Goal: Transaction & Acquisition: Purchase product/service

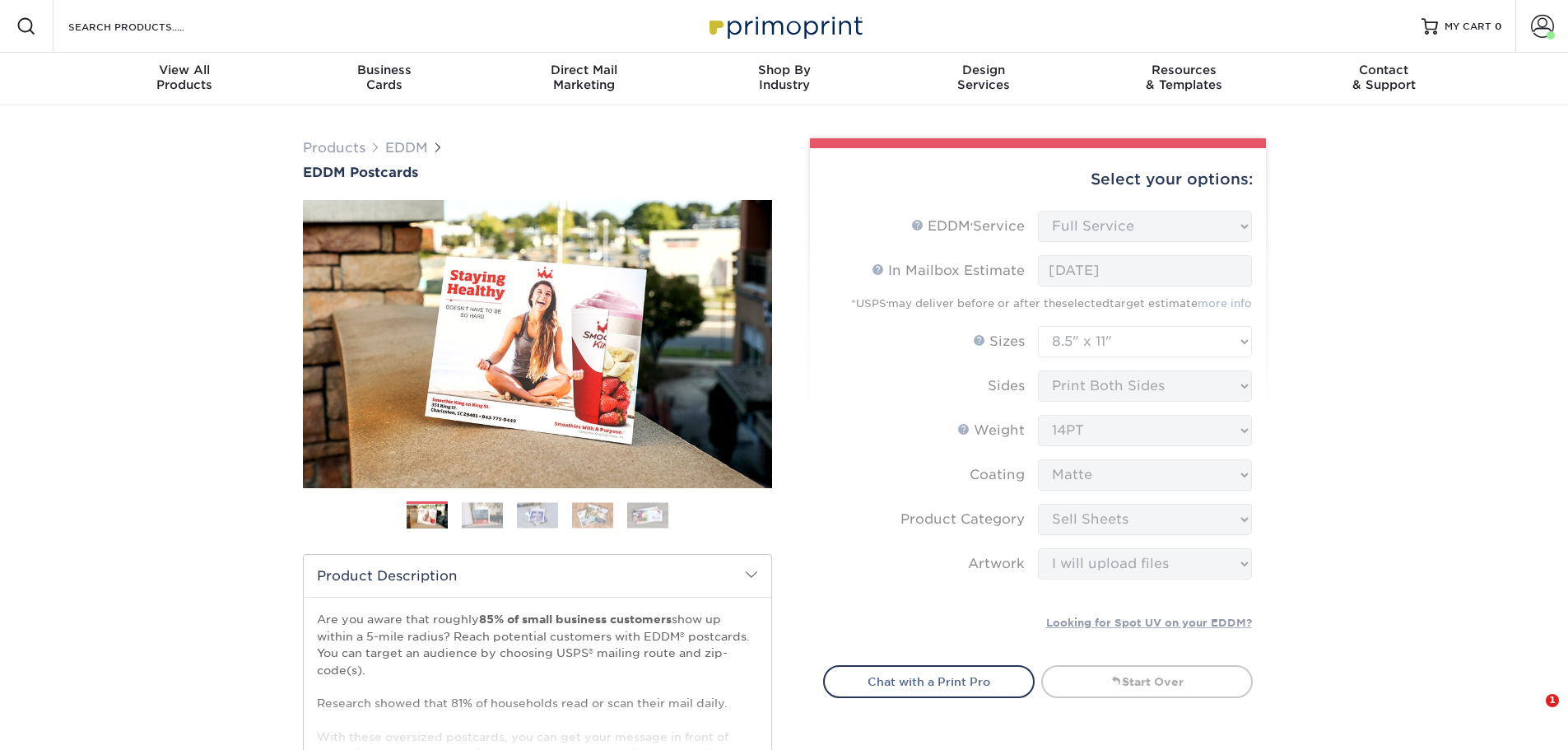
select select "full_service"
select select "8.50x11.00"
select select "eddd4a87-9082-47bb-843b-3bca55f6c842"
select select "upload"
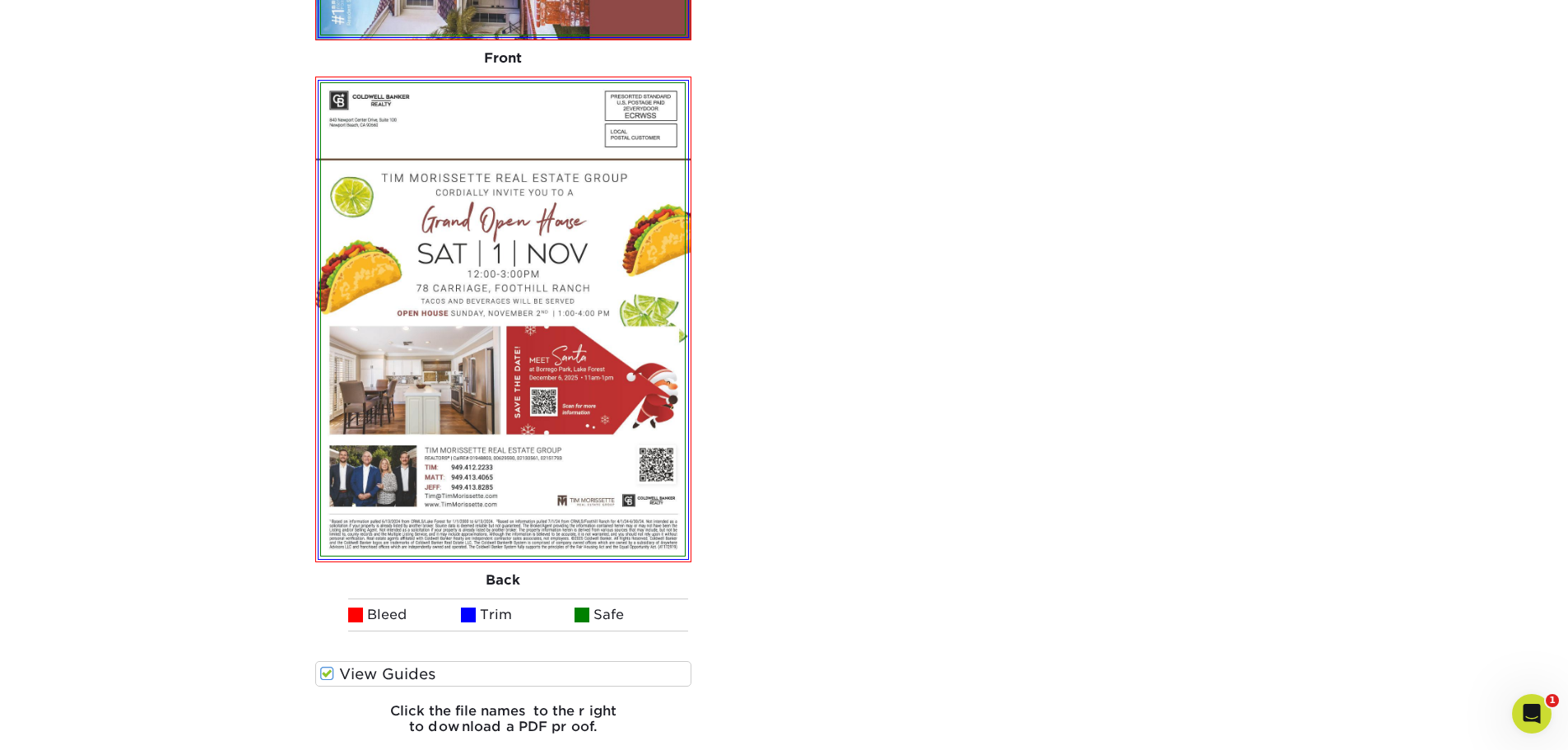
scroll to position [1768, 0]
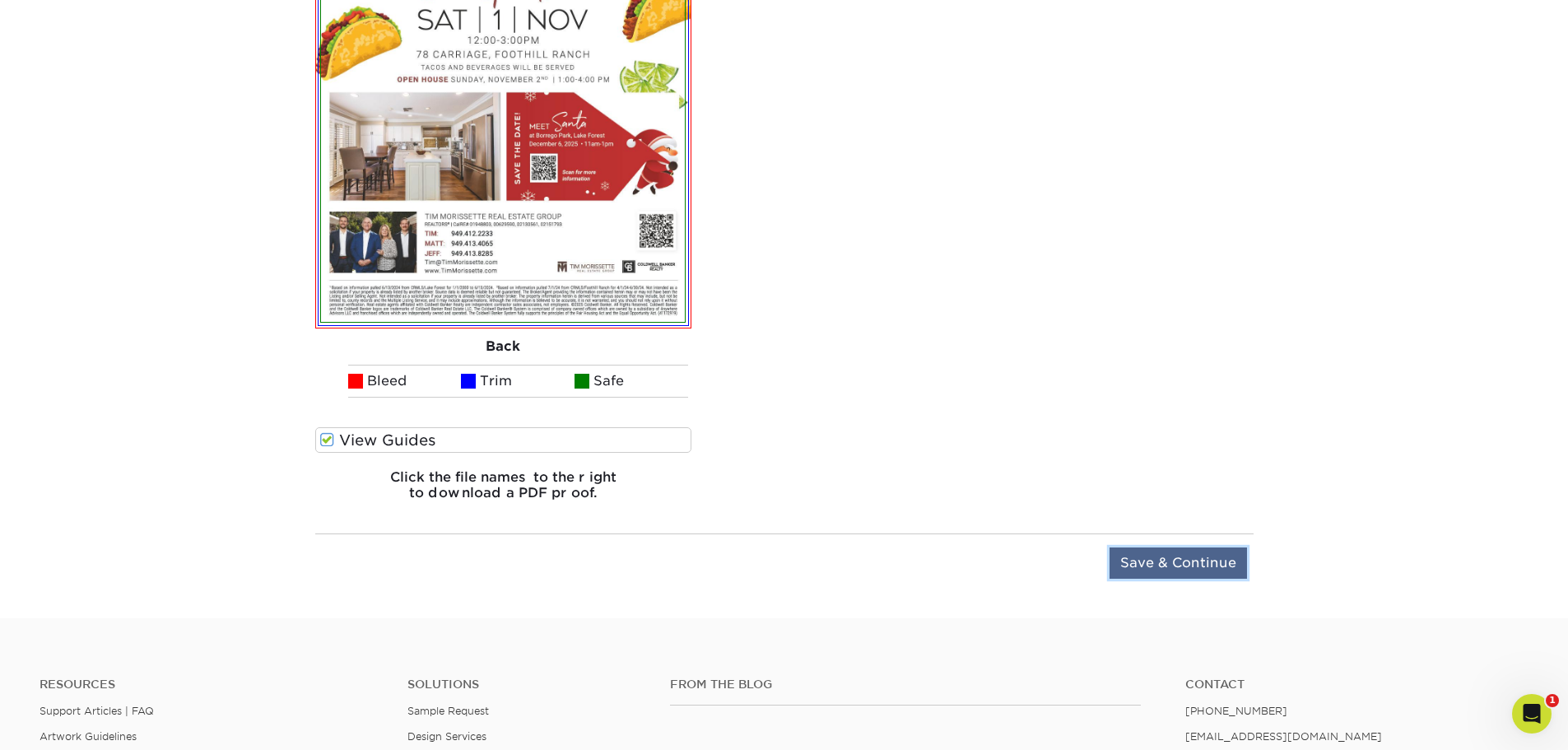
click at [1179, 571] on input "Save & Continue" at bounding box center [1178, 562] width 137 height 31
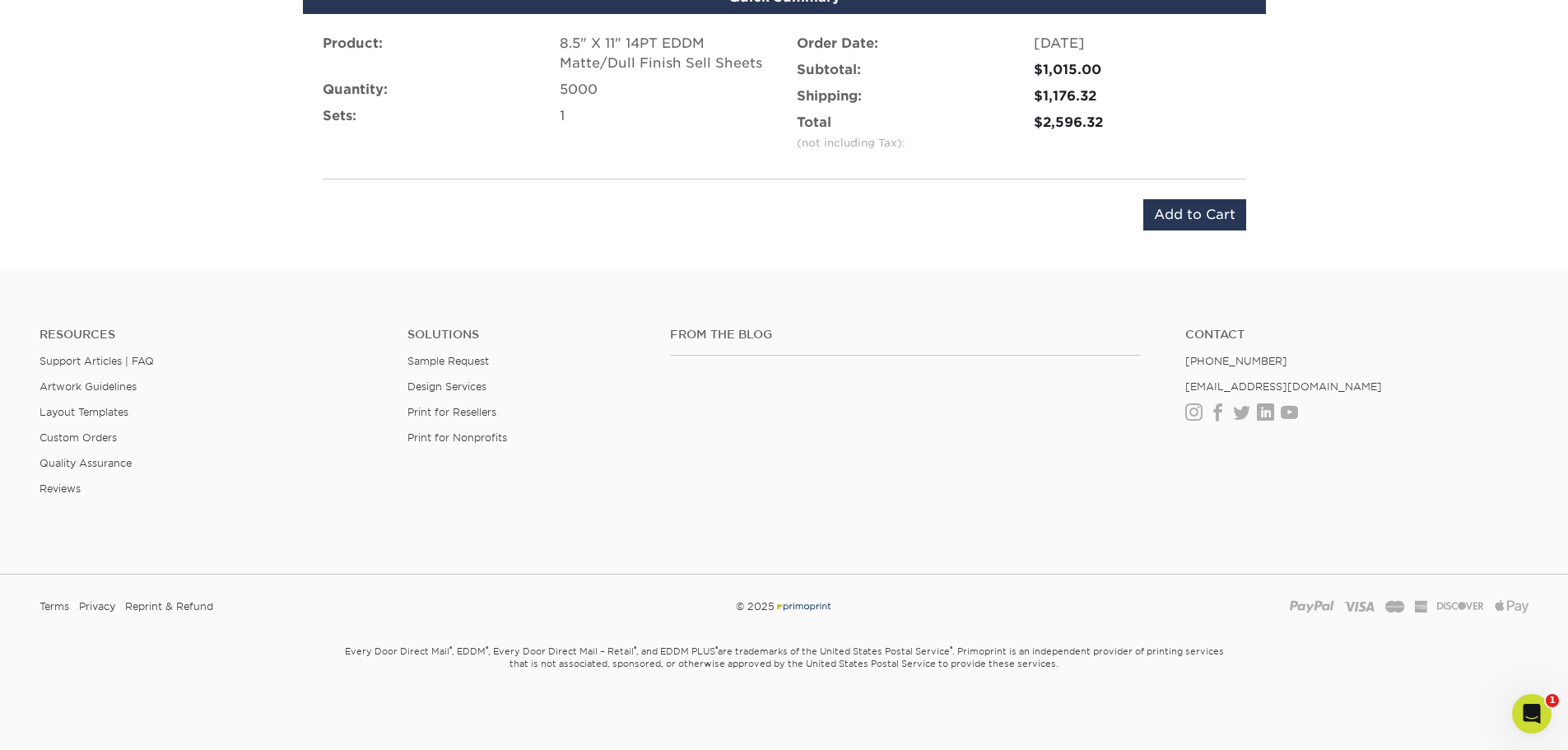
scroll to position [1105, 0]
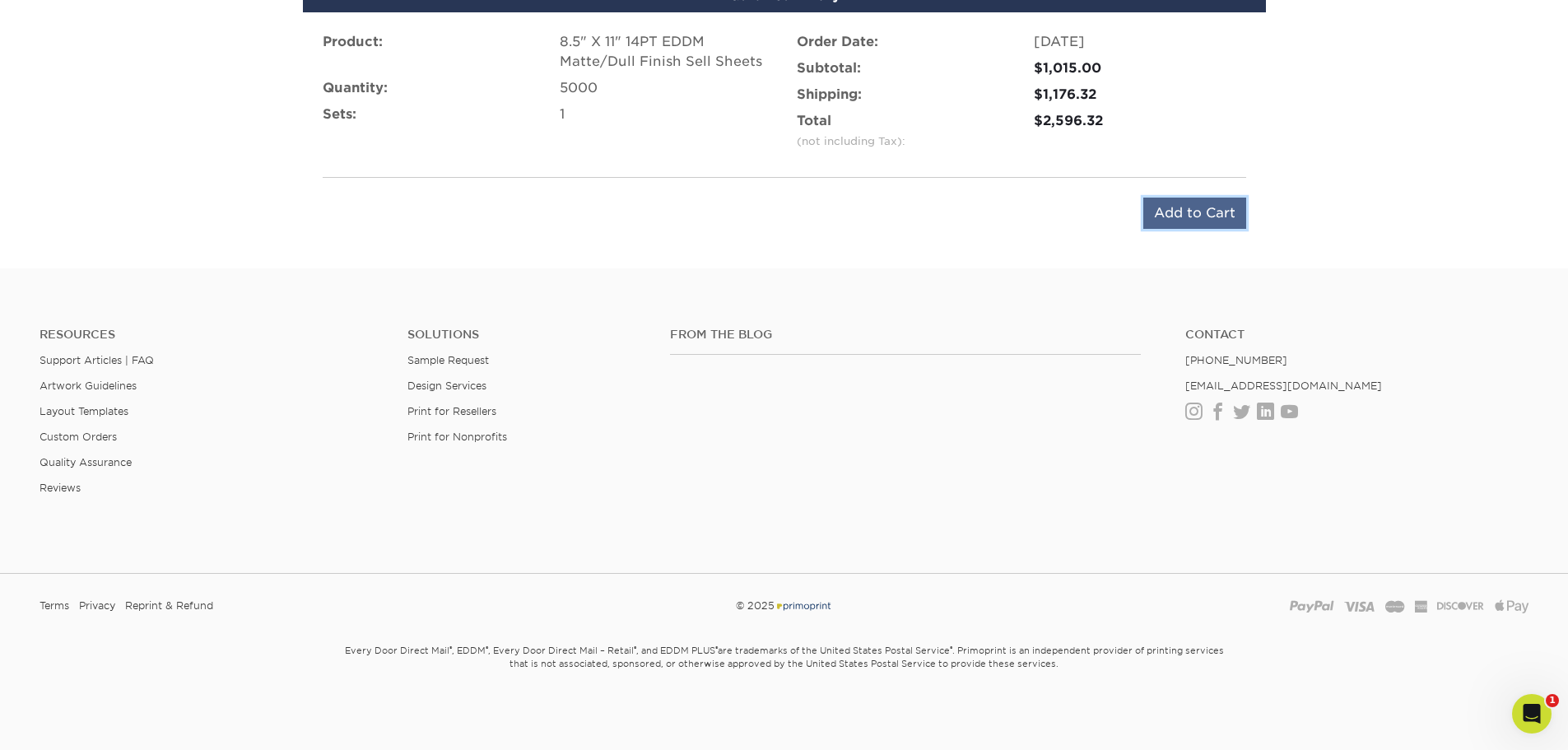
click at [1188, 210] on input "Add to Cart" at bounding box center [1194, 213] width 102 height 31
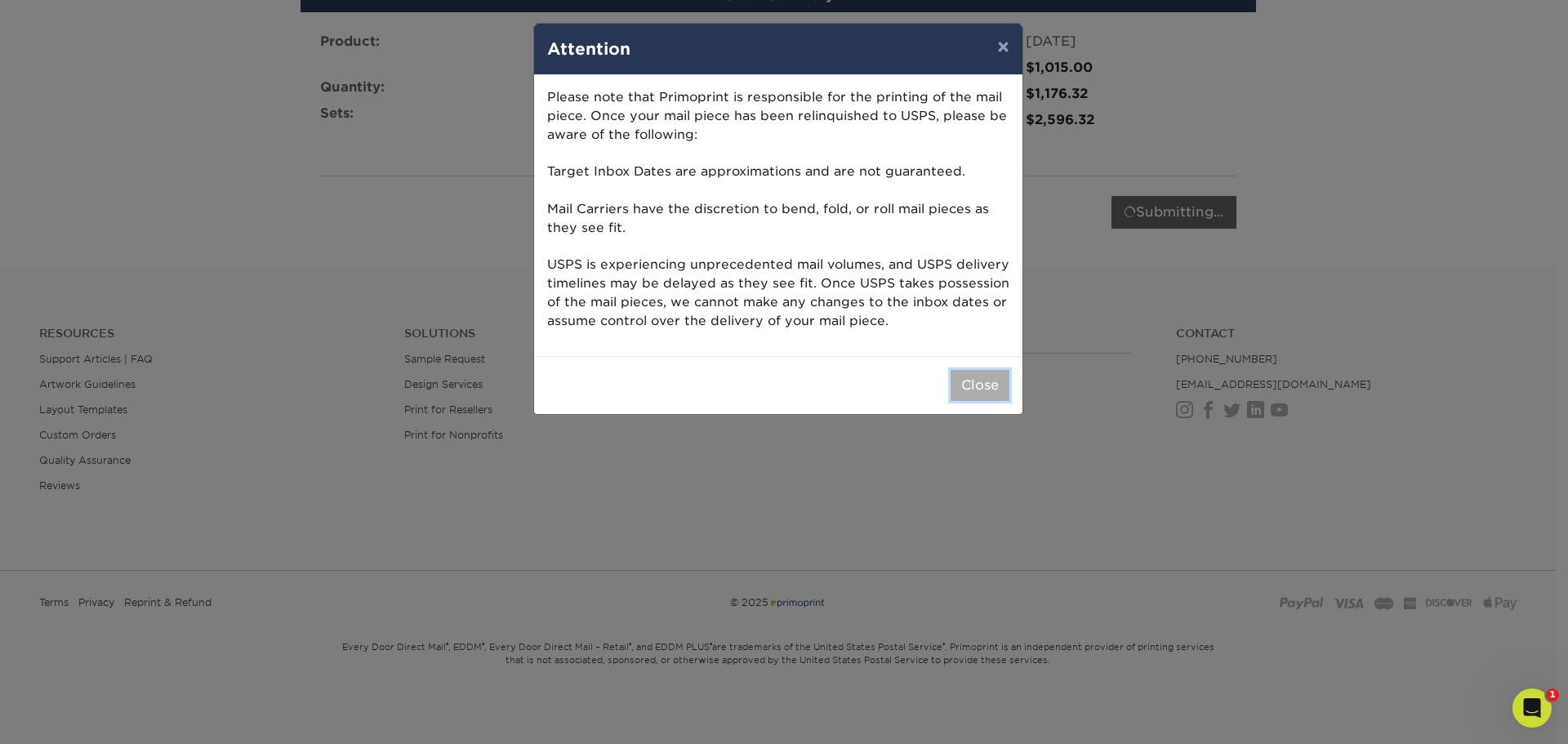
click at [976, 377] on button "Close" at bounding box center [979, 384] width 59 height 31
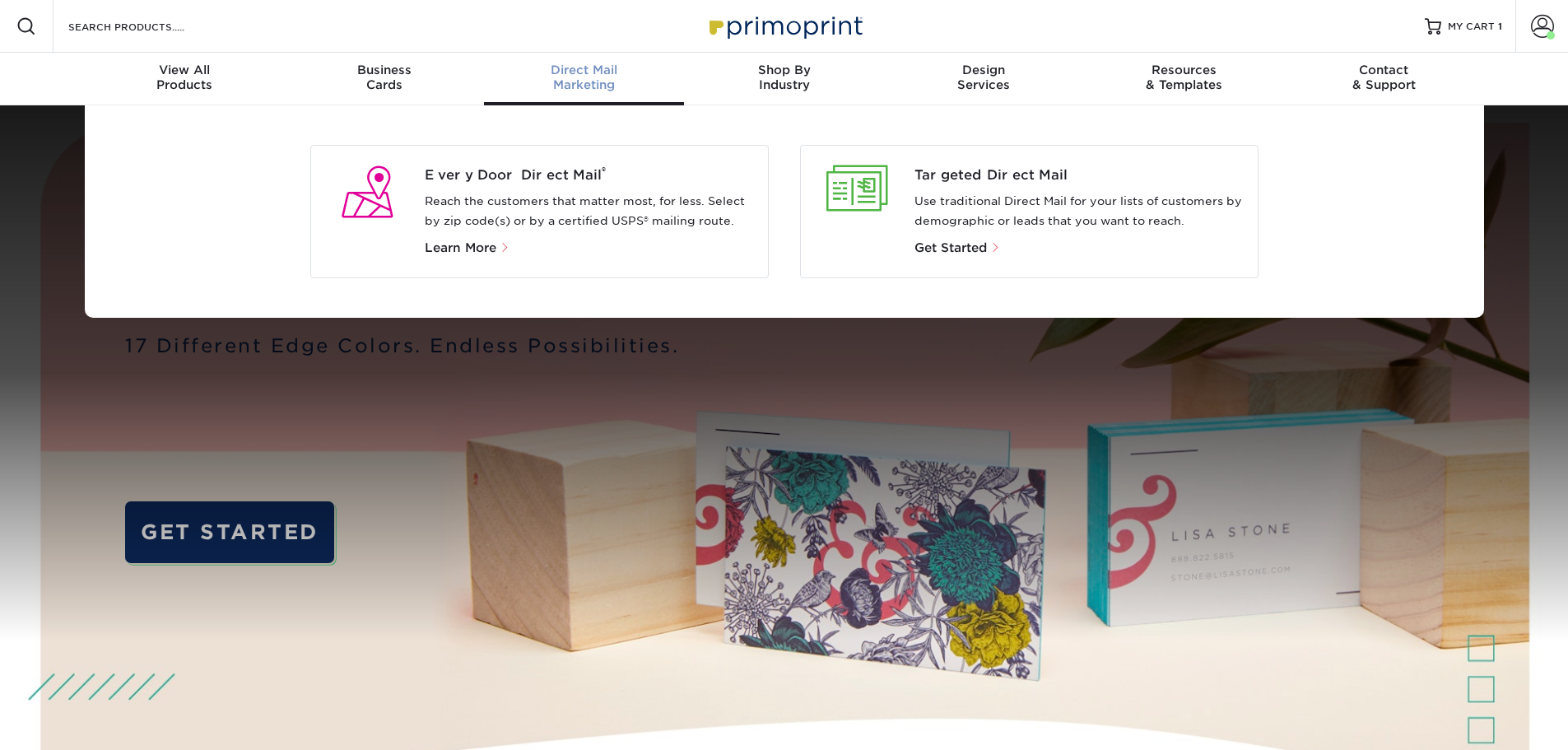
click at [598, 74] on span "Direct Mail" at bounding box center [584, 69] width 200 height 15
click at [535, 179] on span "Every Door Direct Mail ®" at bounding box center [590, 175] width 330 height 20
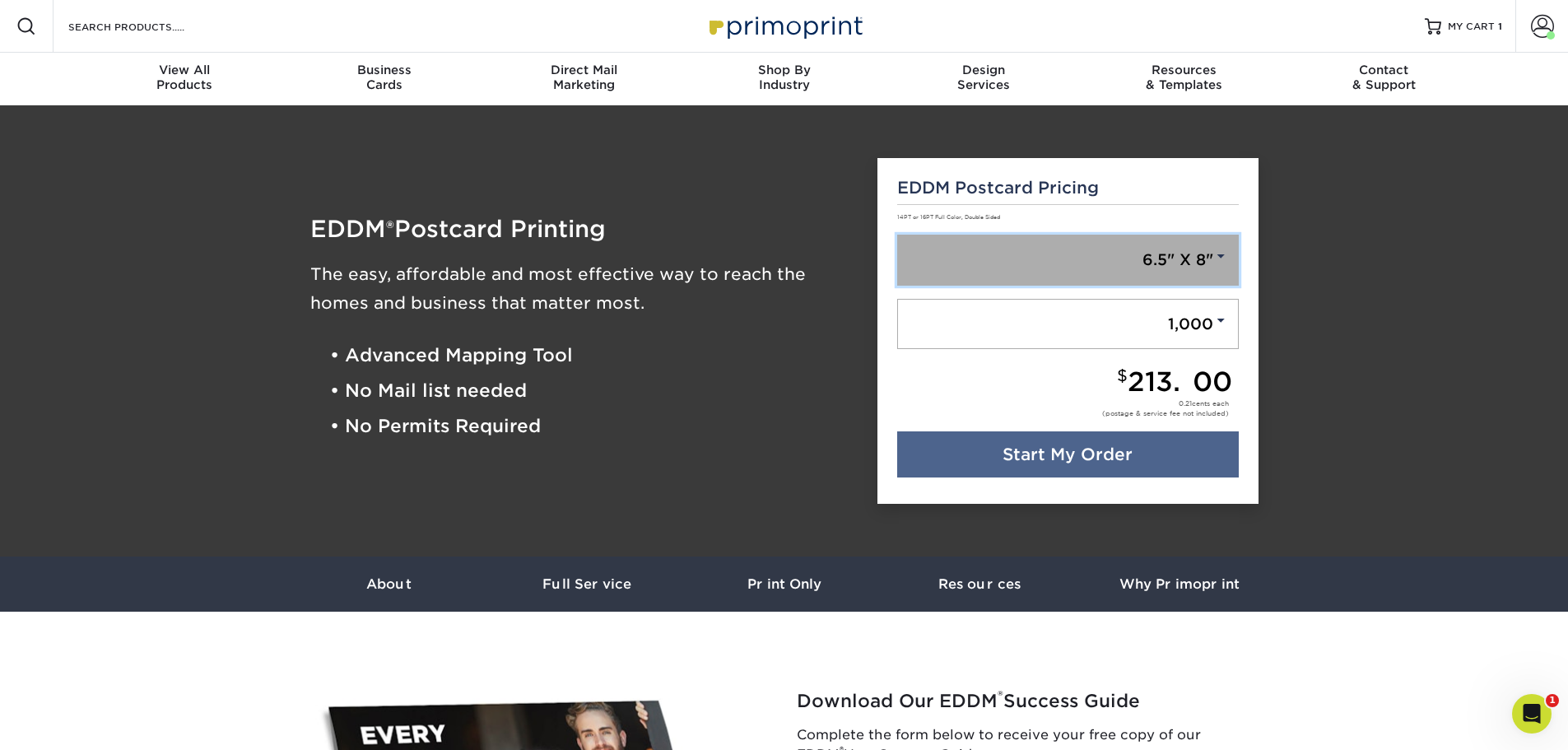
click at [1149, 271] on link "6.5" X 8"" at bounding box center [1067, 259] width 341 height 51
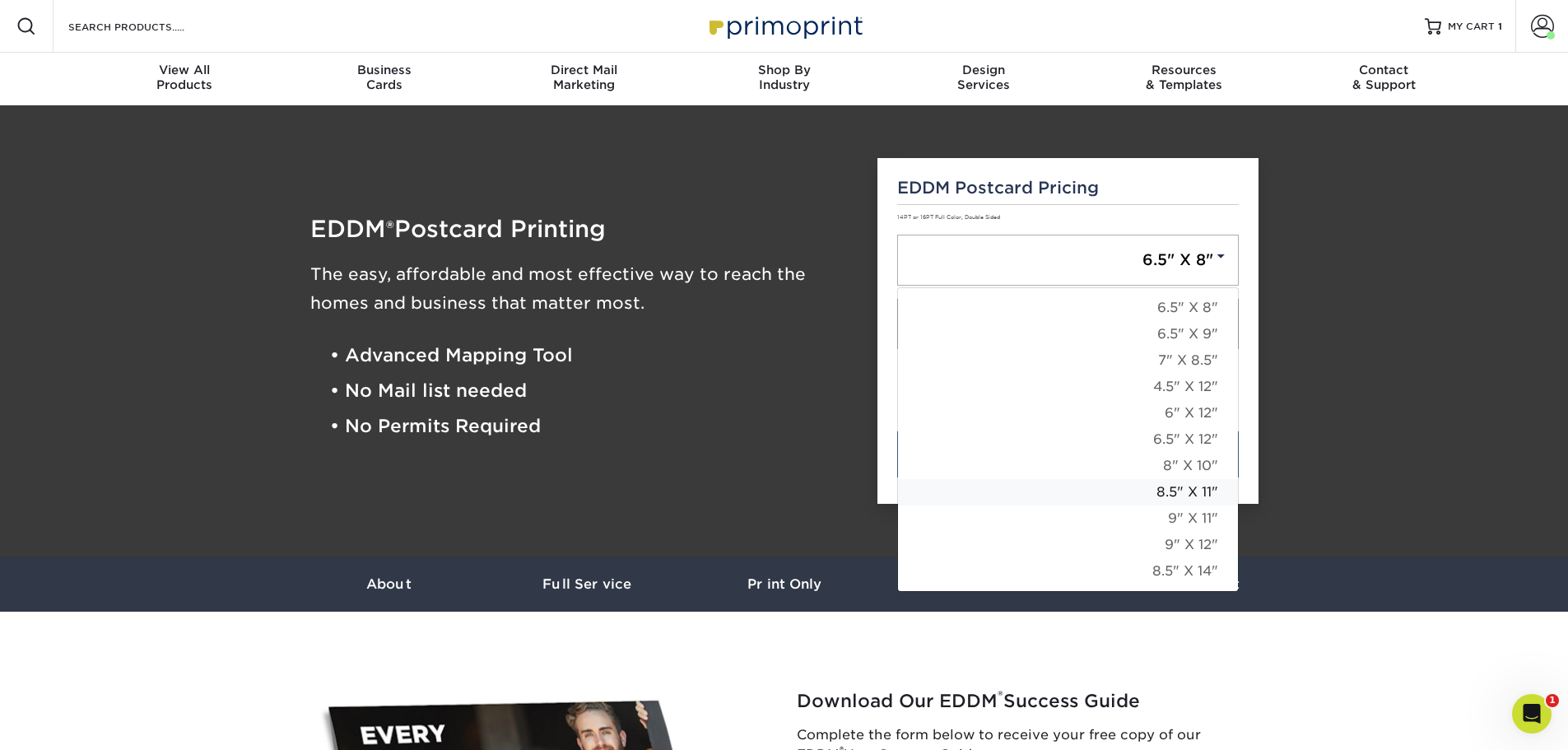
click at [1174, 496] on link "8.5" X 11"" at bounding box center [1068, 493] width 340 height 27
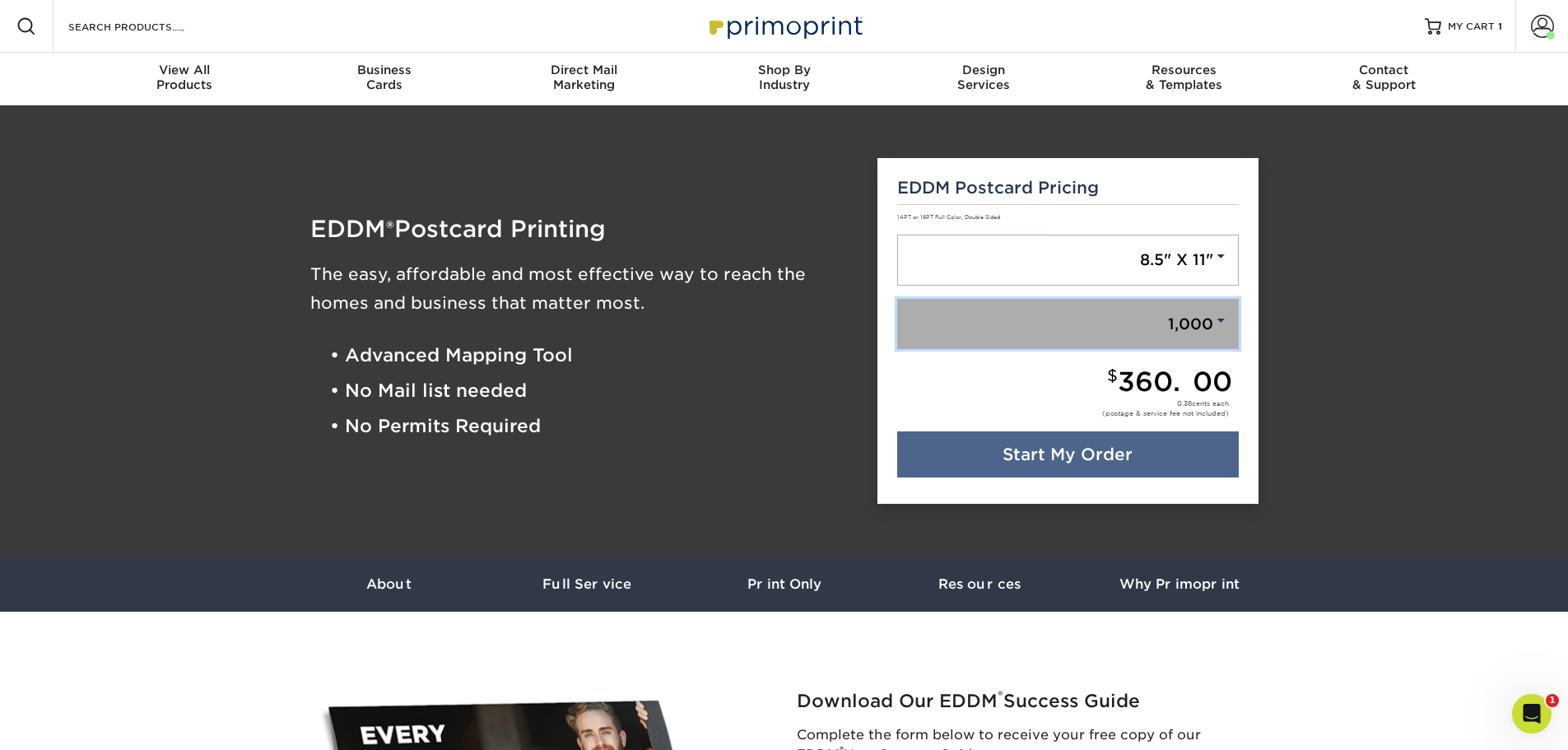
click at [1185, 327] on link "1,000" at bounding box center [1067, 323] width 341 height 51
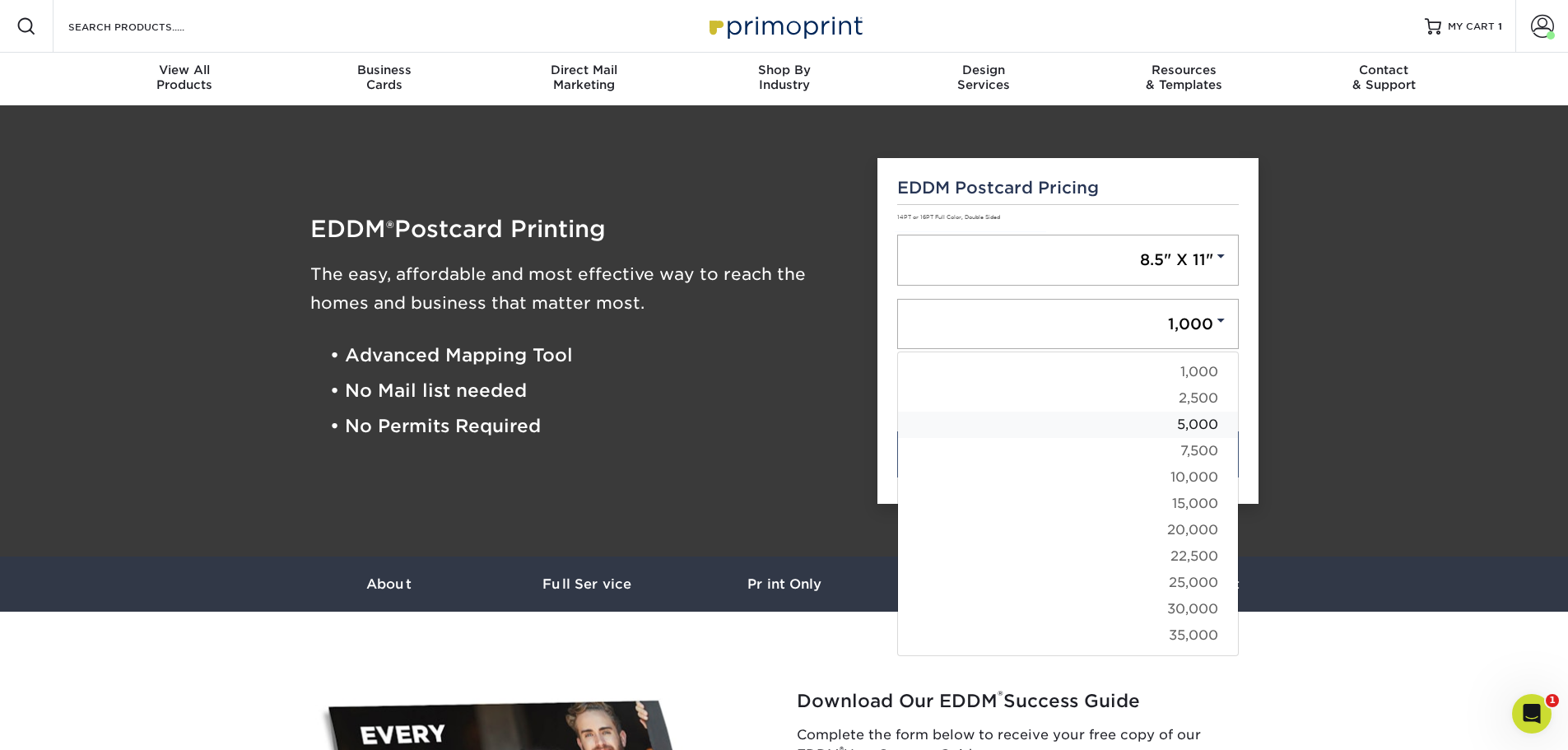
click at [1203, 420] on link "5,000" at bounding box center [1068, 425] width 340 height 27
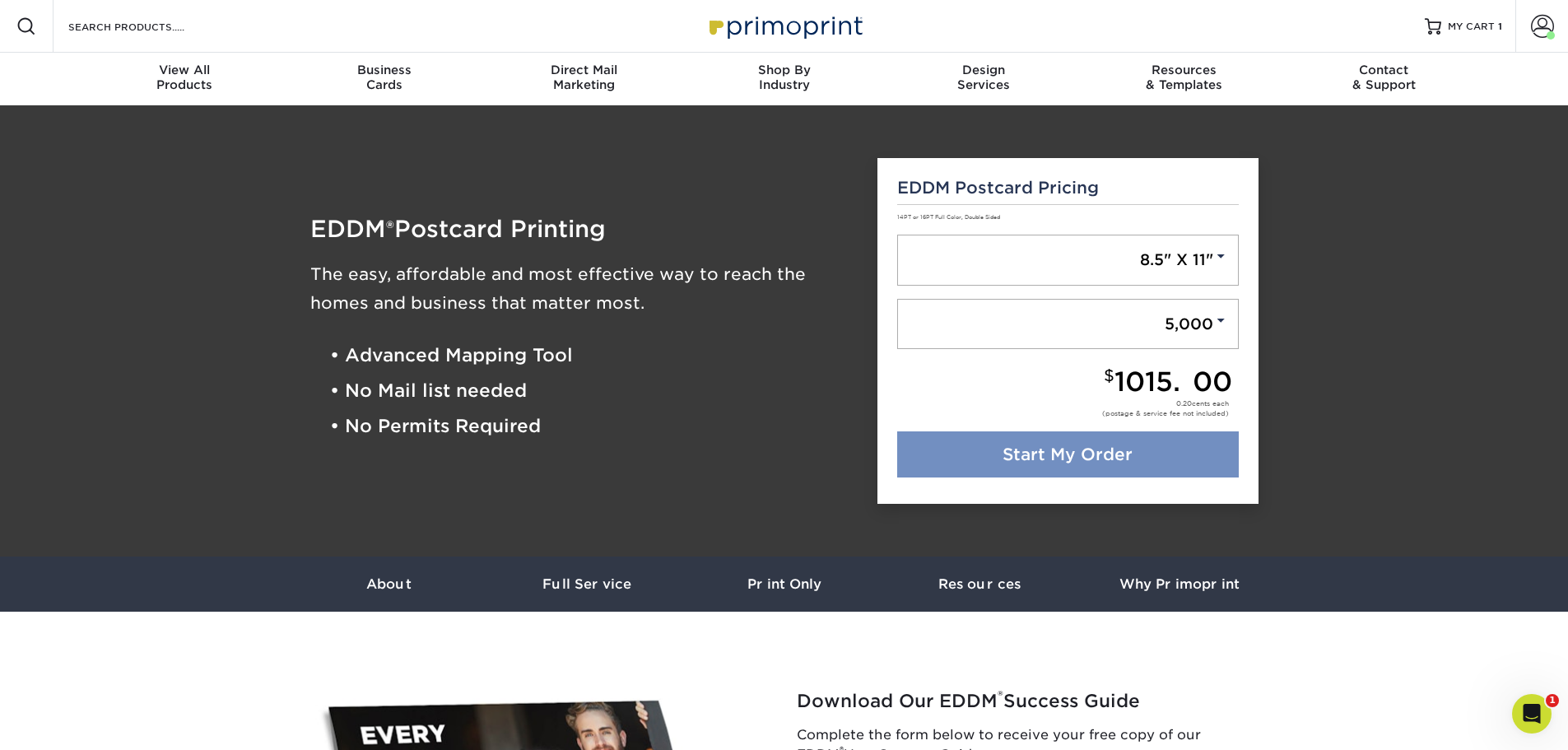
click at [1074, 452] on link "Start My Order" at bounding box center [1067, 454] width 341 height 46
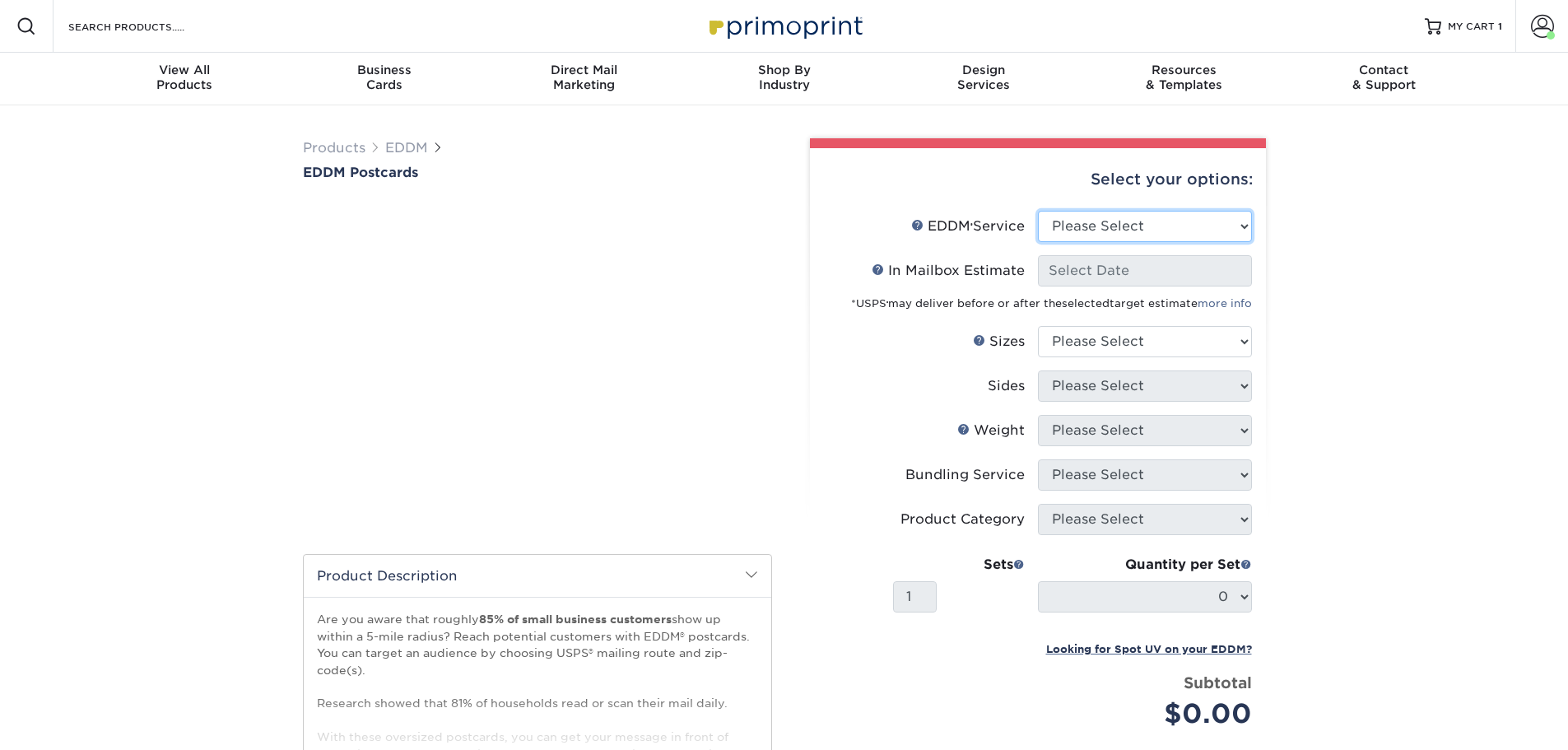
click at [1163, 223] on select "Please Select Full Service Print Only" at bounding box center [1145, 225] width 214 height 31
click at [1038, 210] on select "Please Select Full Service Print Only" at bounding box center [1145, 225] width 214 height 31
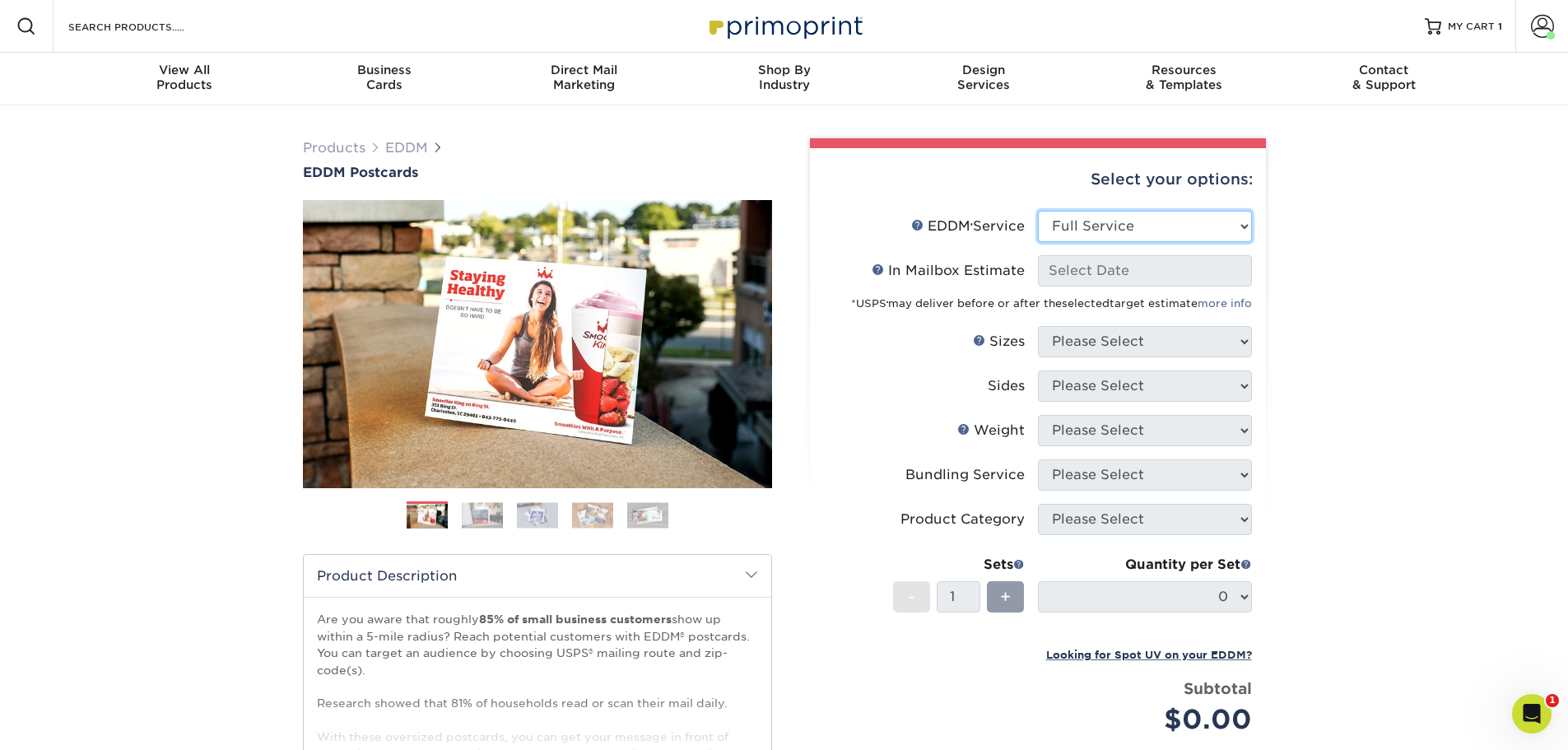
click at [1096, 223] on select "Please Select Full Service Print Only" at bounding box center [1145, 225] width 214 height 31
select select "full_service"
click at [1038, 210] on select "Please Select Full Service Print Only" at bounding box center [1145, 225] width 214 height 31
select select "-1"
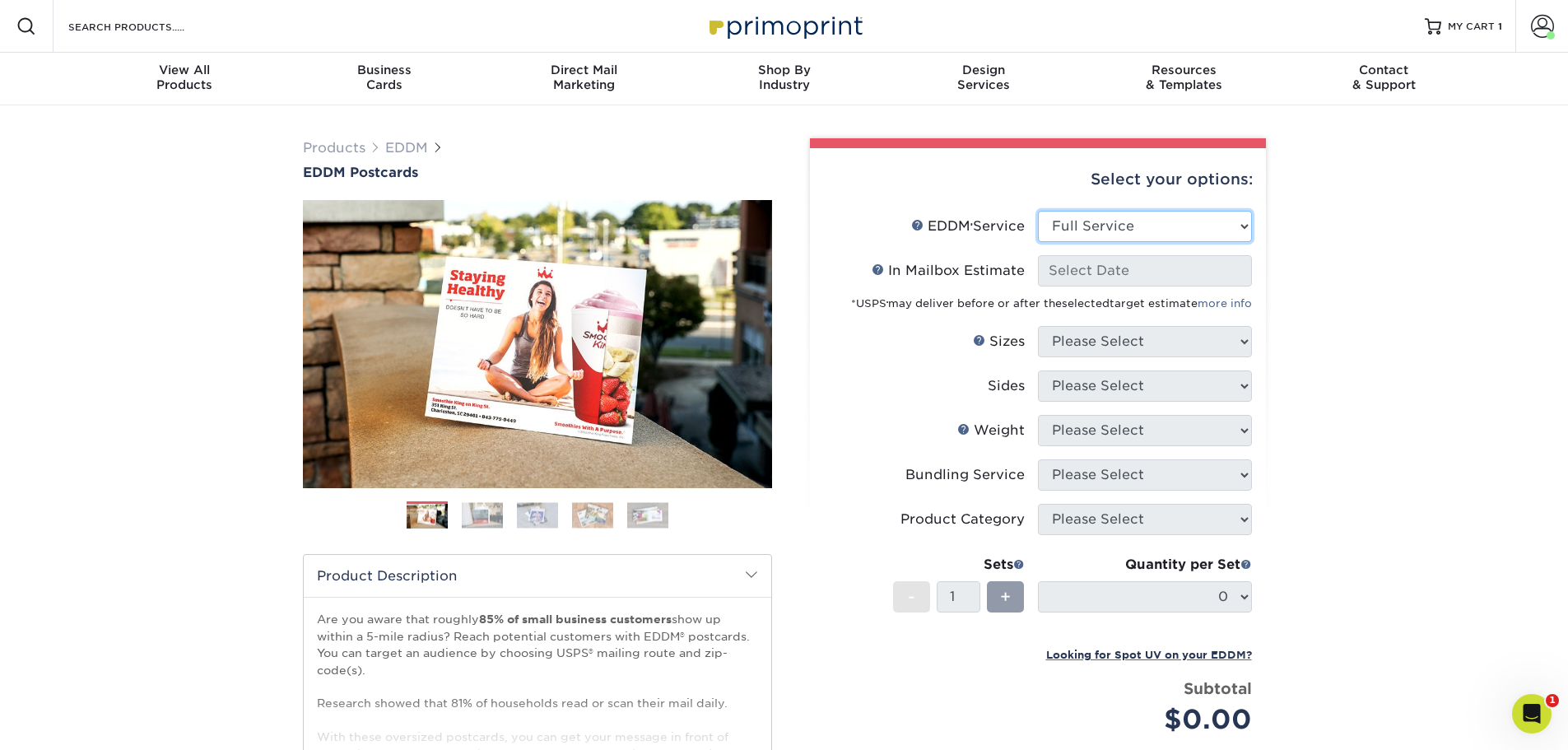
select select "-1"
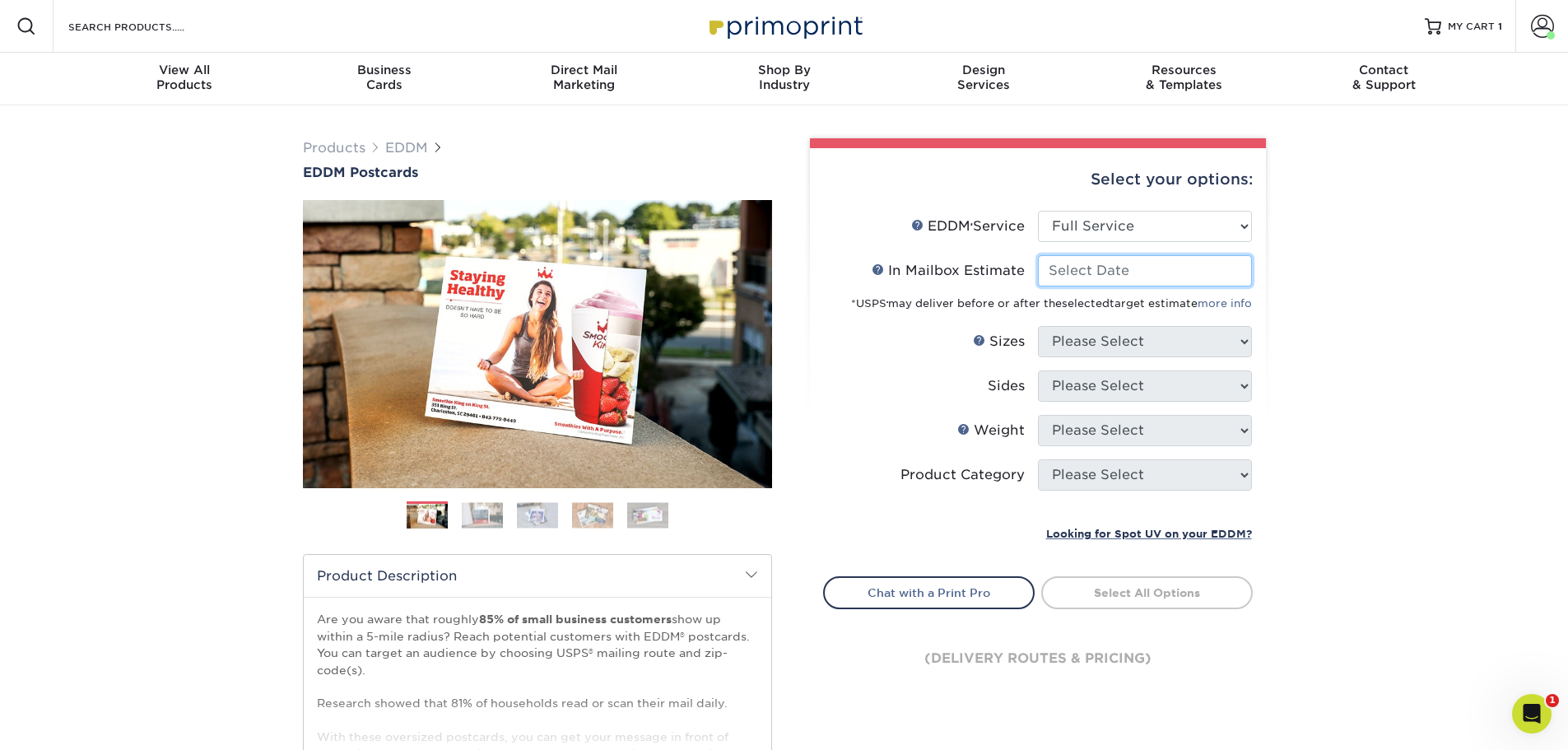
click at [1082, 273] on input "In Mailbox Estimate Help In Mailbox Estimate" at bounding box center [1145, 270] width 214 height 31
